Goal: Information Seeking & Learning: Check status

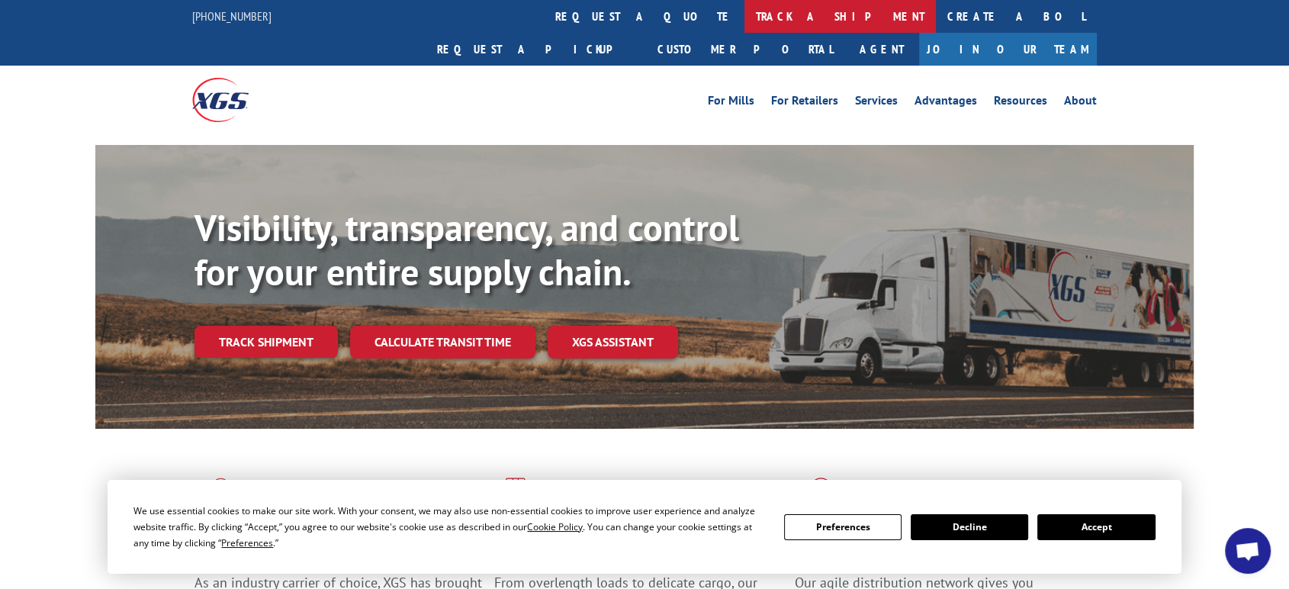
click at [744, 21] on link "track a shipment" at bounding box center [839, 16] width 191 height 33
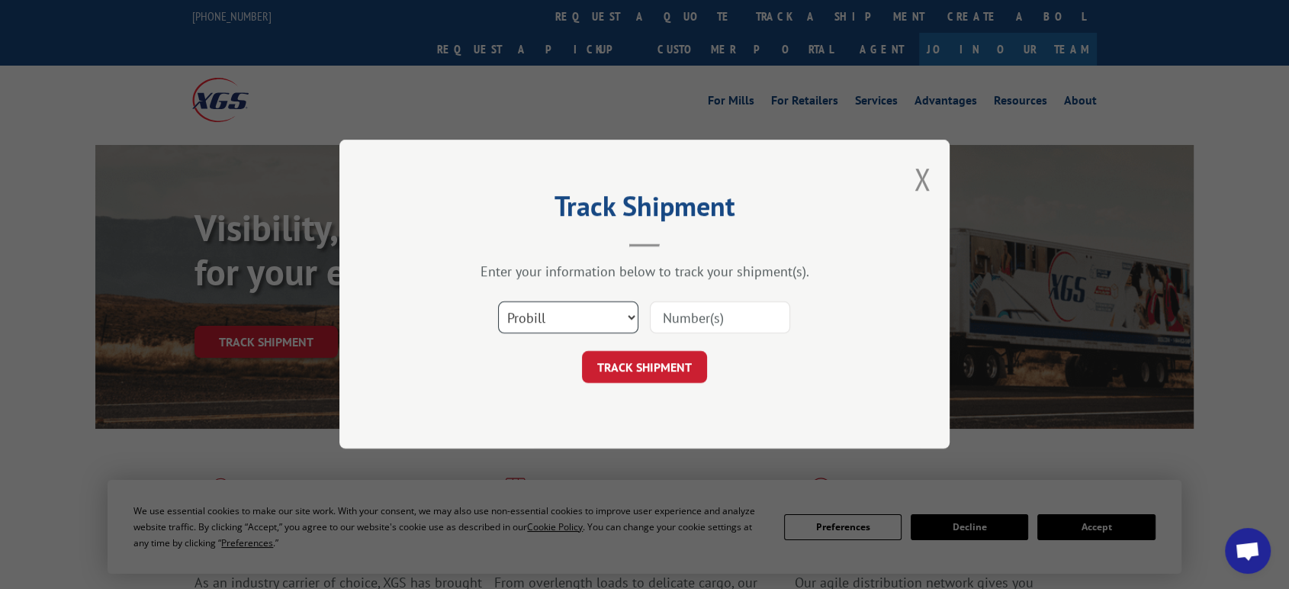
click at [550, 311] on select "Select category... Probill BOL PO" at bounding box center [568, 318] width 140 height 32
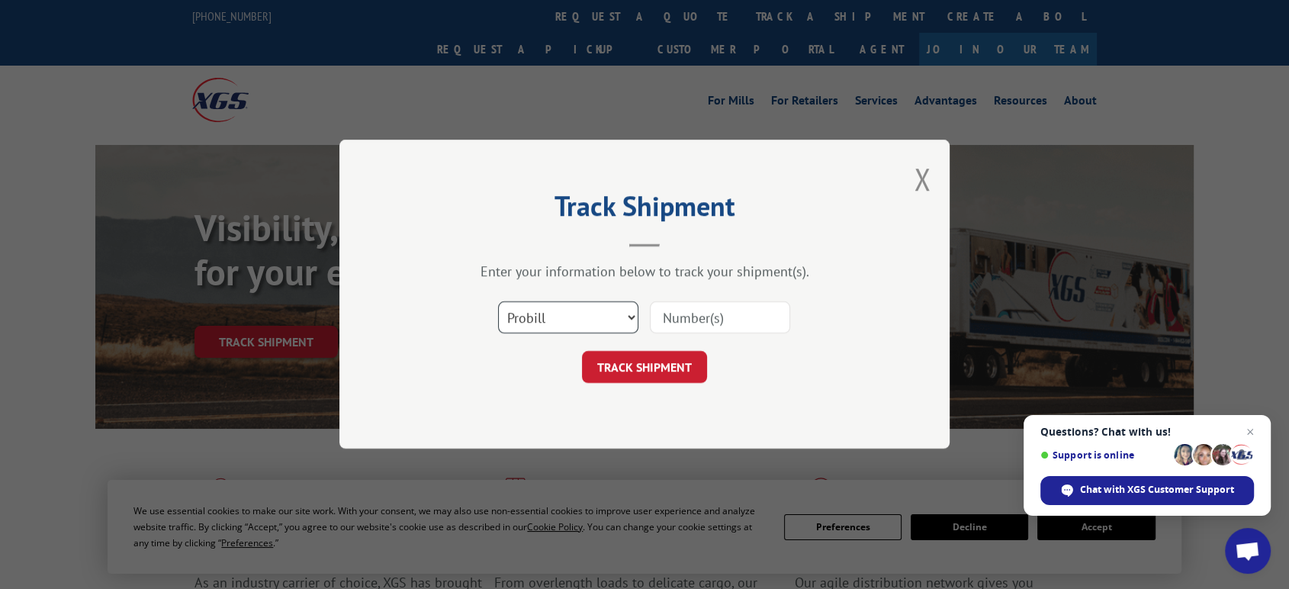
select select "bol"
click at [498, 302] on select "Select category... Probill BOL PO" at bounding box center [568, 318] width 140 height 32
click at [677, 320] on input at bounding box center [720, 318] width 140 height 32
type input "5609048"
click button "TRACK SHIPMENT" at bounding box center [644, 368] width 125 height 32
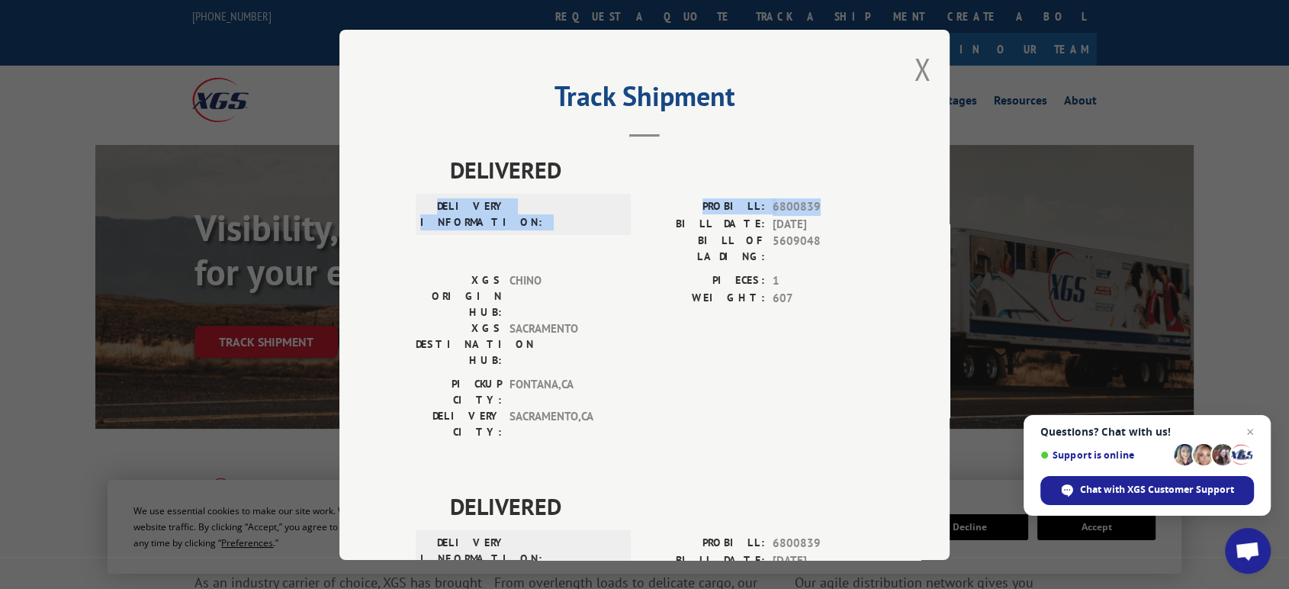
drag, startPoint x: 956, startPoint y: 169, endPoint x: 956, endPoint y: 212, distance: 42.7
click at [956, 212] on div "Track Shipment DELIVERED DELIVERY INFORMATION: PROBILL: 6800839 BILL DATE: [DAT…" at bounding box center [644, 294] width 1289 height 589
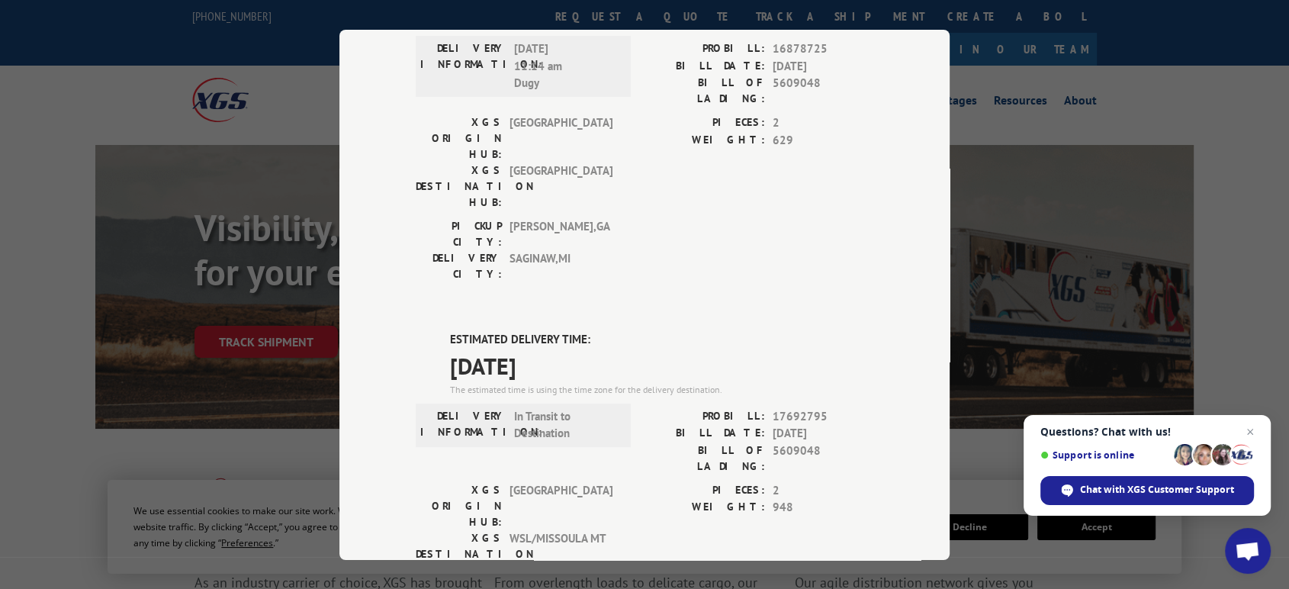
scroll to position [819, 0]
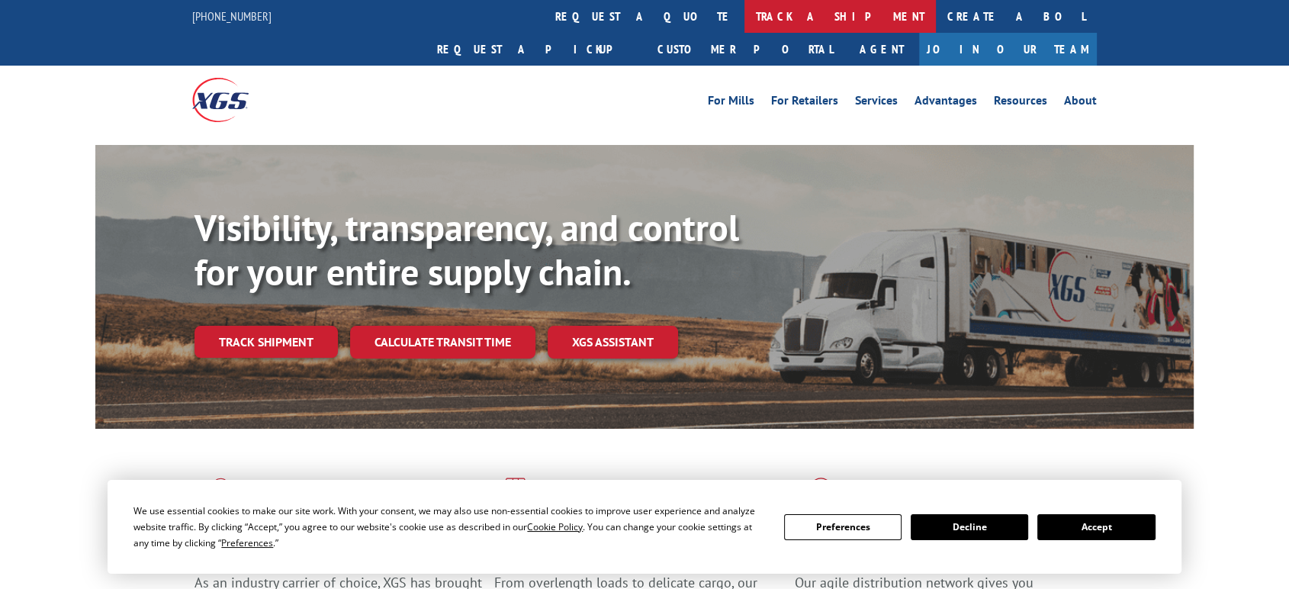
click at [744, 18] on link "track a shipment" at bounding box center [839, 16] width 191 height 33
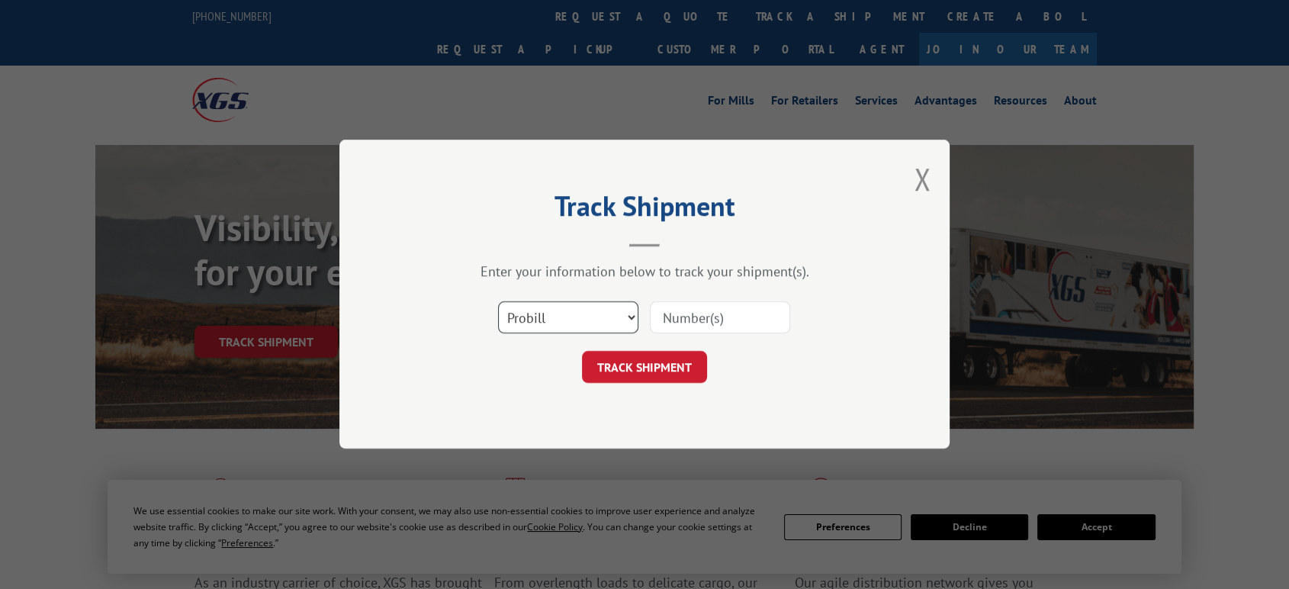
click at [561, 323] on select "Select category... Probill BOL PO" at bounding box center [568, 318] width 140 height 32
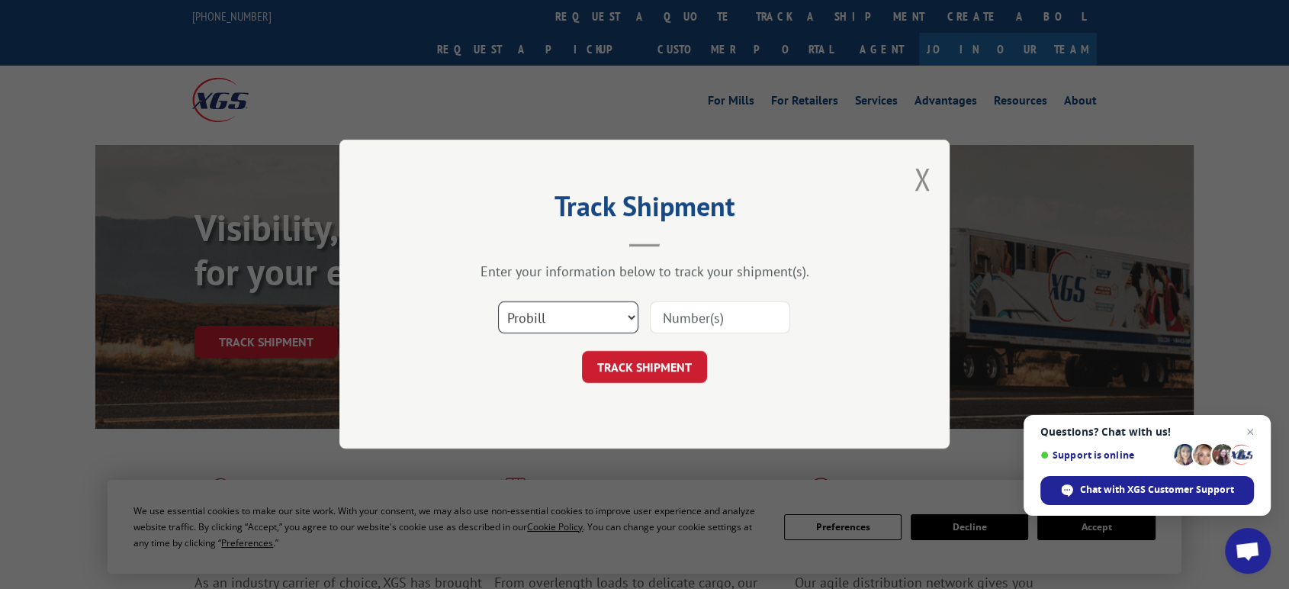
select select "po"
click at [498, 302] on select "Select category... Probill BOL PO" at bounding box center [568, 318] width 140 height 32
drag, startPoint x: 682, startPoint y: 316, endPoint x: 787, endPoint y: 289, distance: 108.8
click at [691, 313] on input at bounding box center [720, 318] width 140 height 32
type input "06522738"
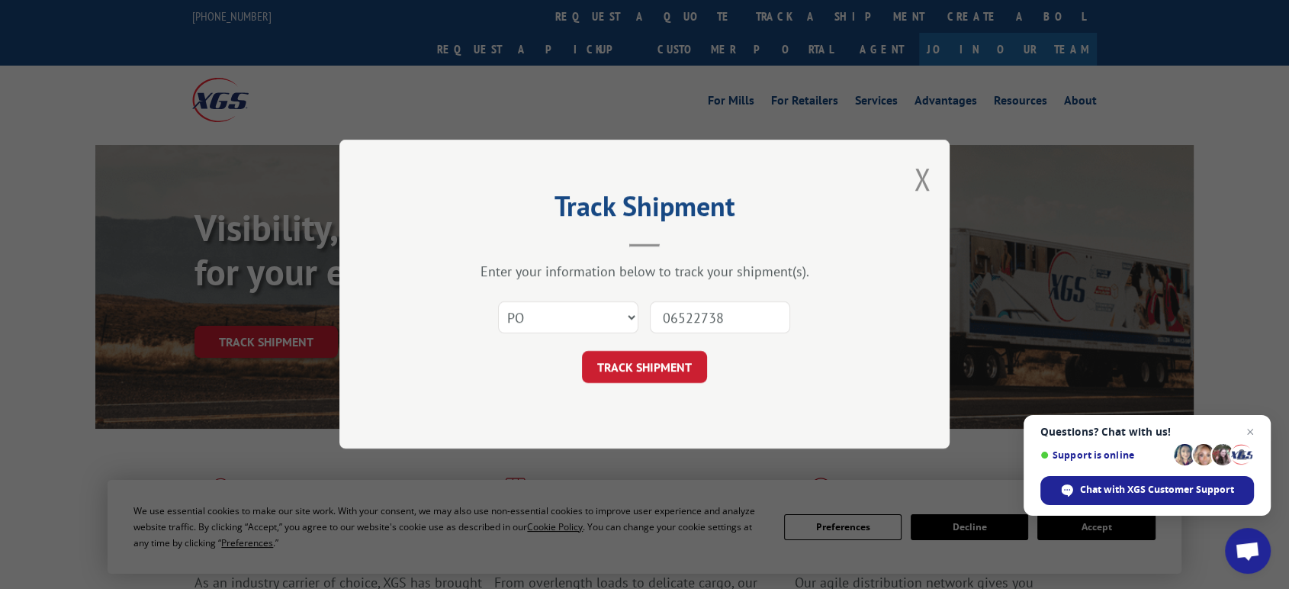
click at [582, 352] on button "TRACK SHIPMENT" at bounding box center [644, 368] width 125 height 32
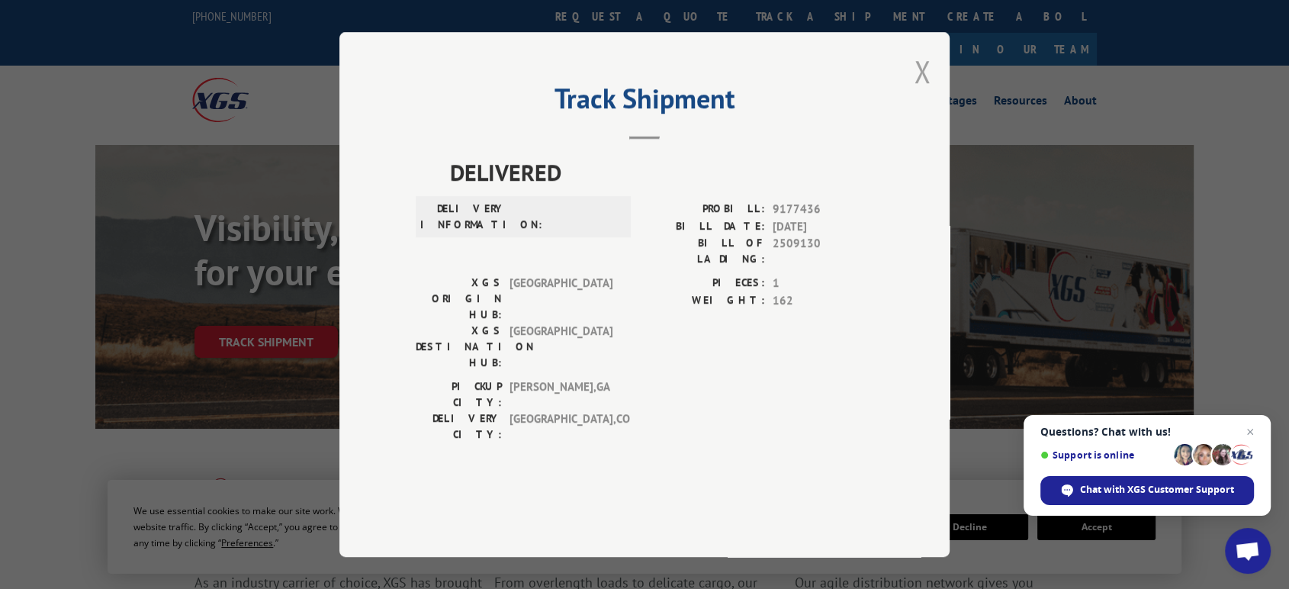
click at [919, 92] on button "Close modal" at bounding box center [922, 71] width 17 height 40
